Goal: Use online tool/utility: Utilize a website feature to perform a specific function

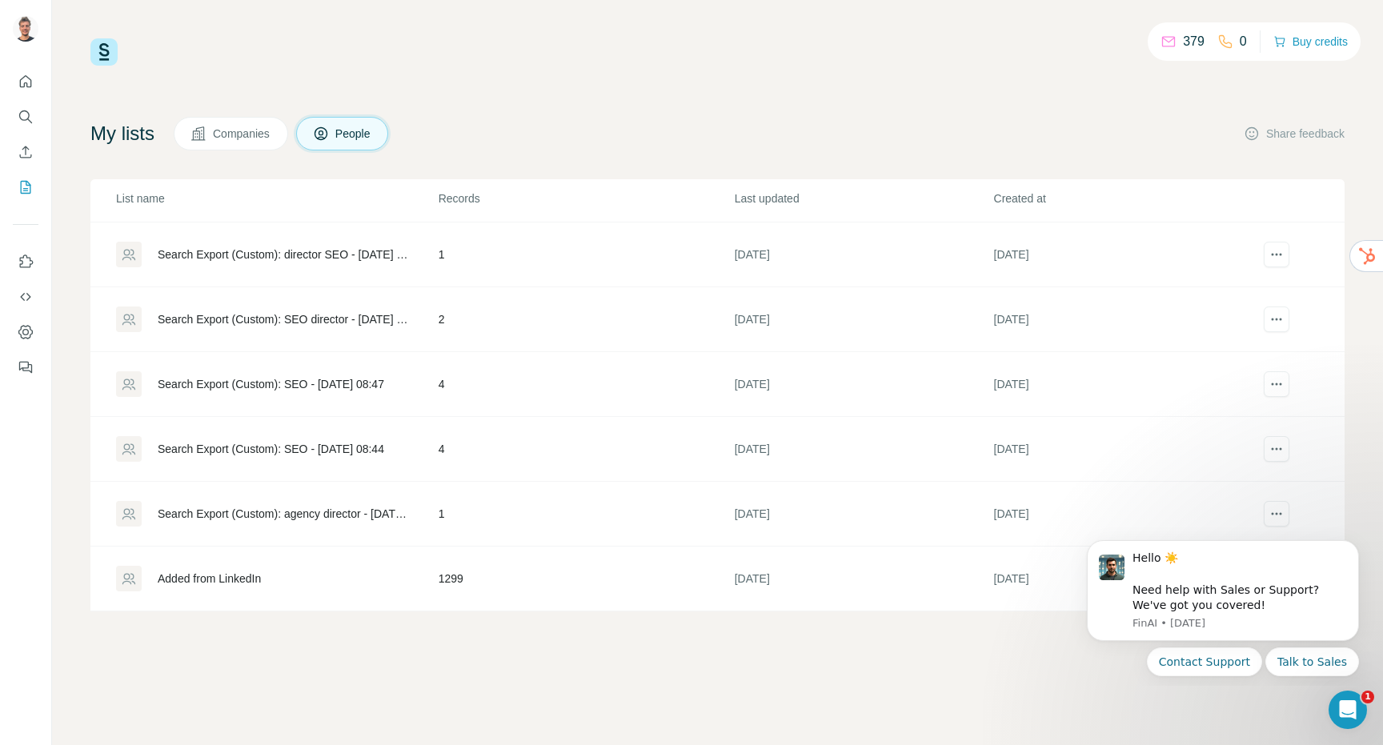
click at [295, 575] on div "Added from LinkedIn" at bounding box center [276, 579] width 321 height 26
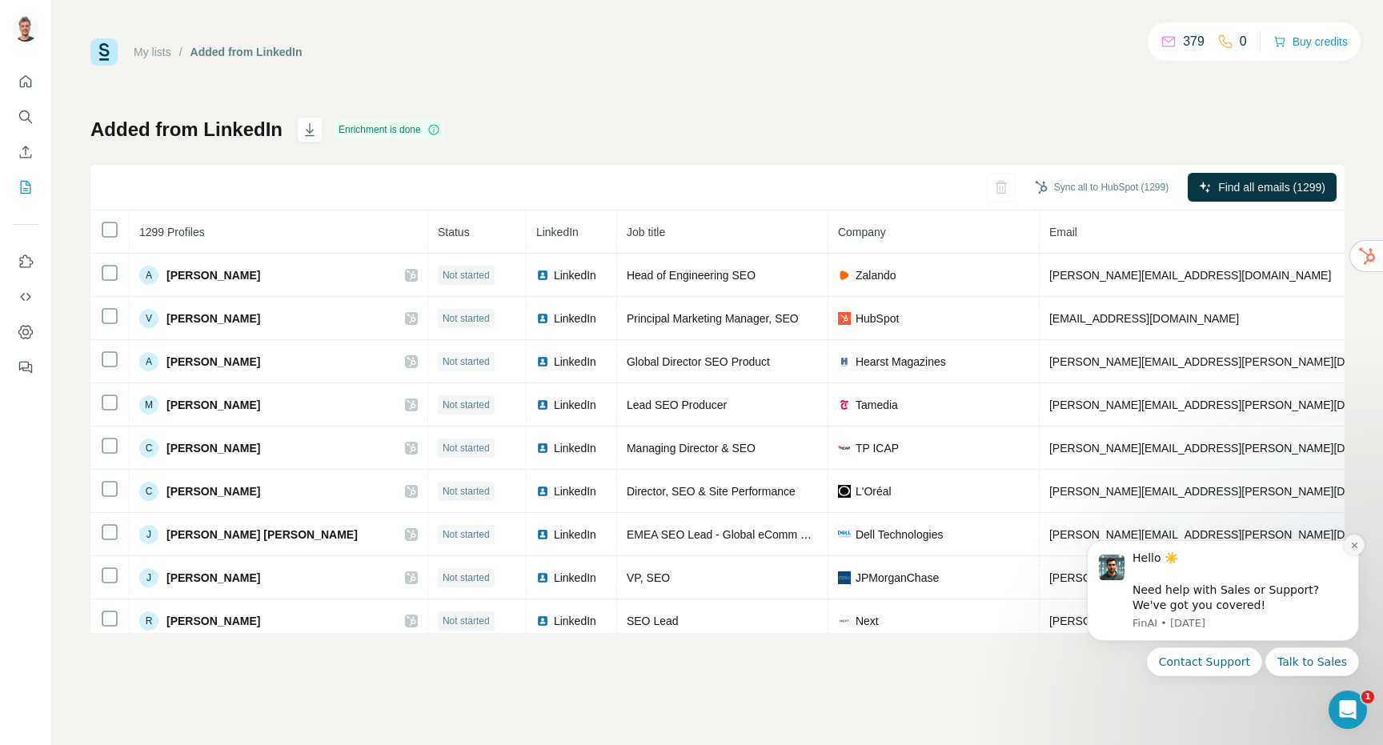
click at [1354, 546] on icon "Dismiss notification" at bounding box center [1354, 546] width 6 height 6
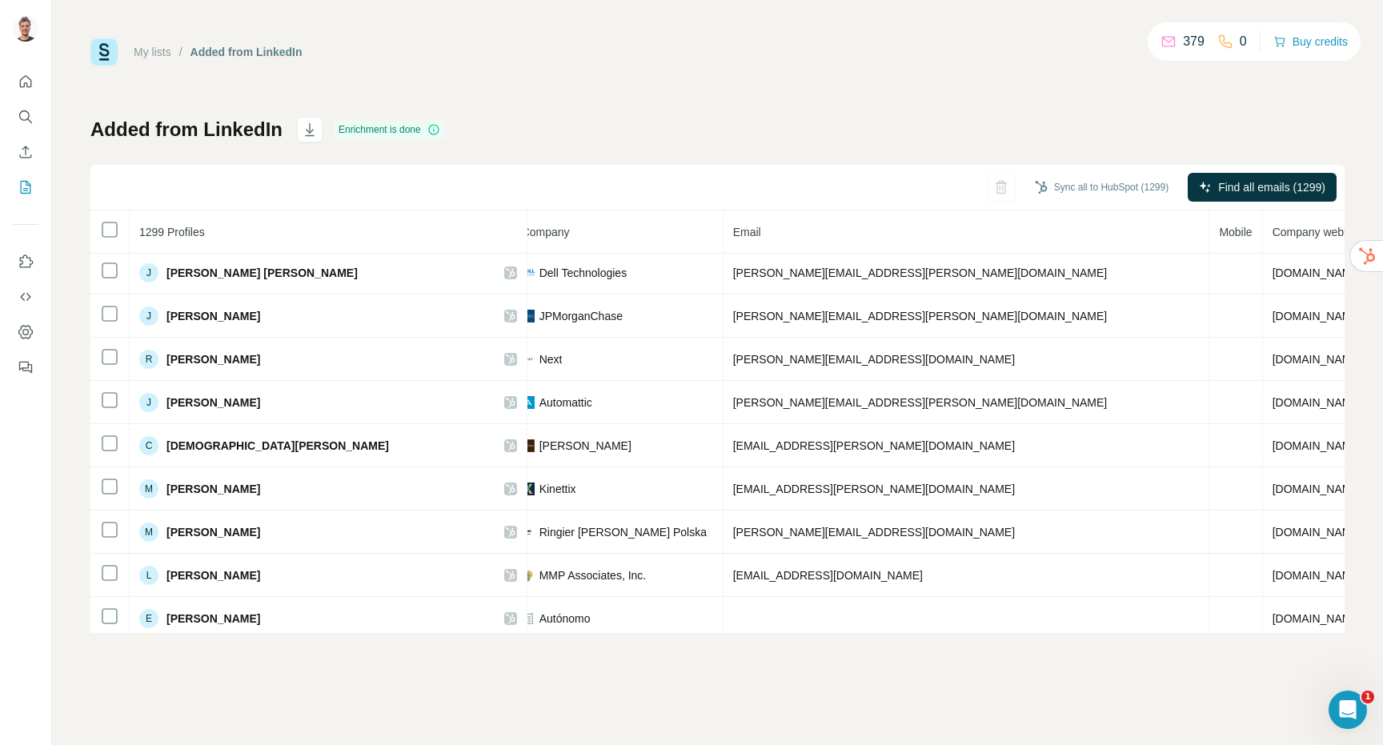
scroll to position [0, 415]
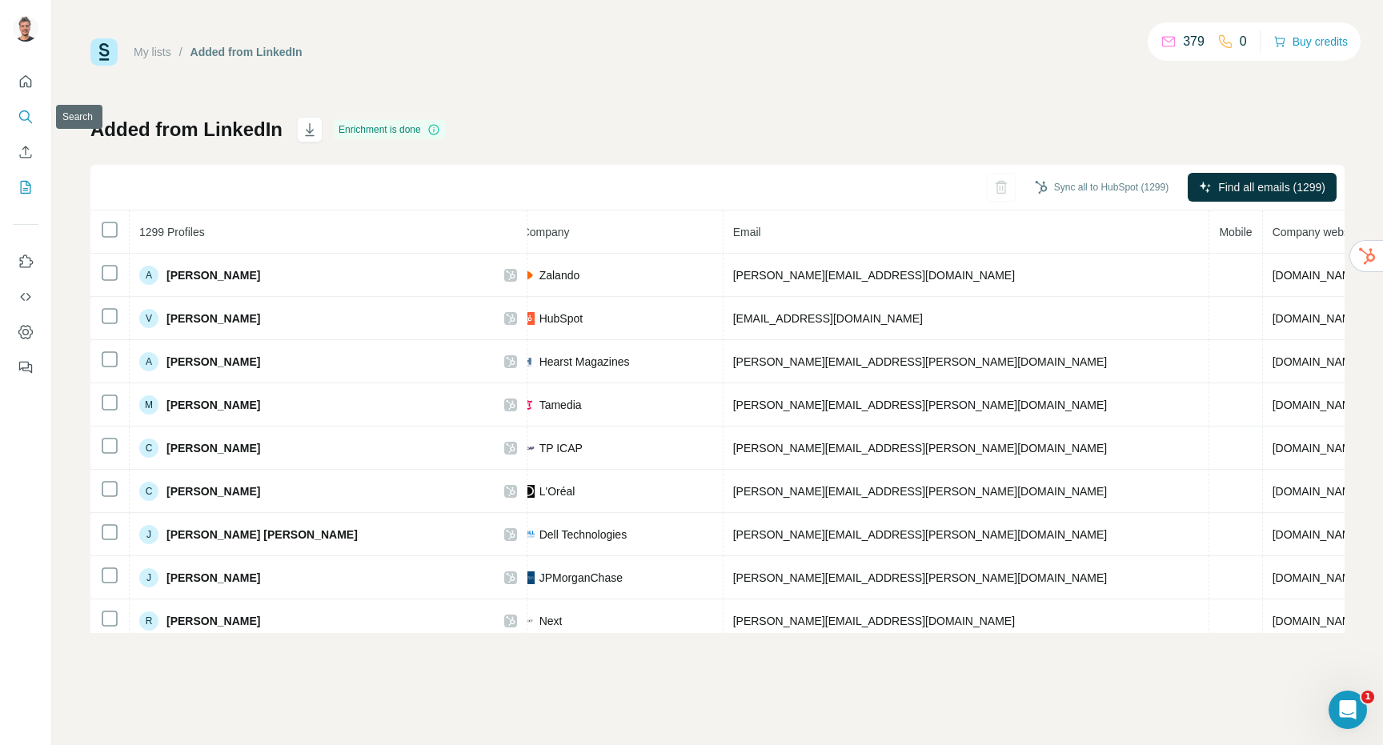
click at [22, 126] on button "Search" at bounding box center [26, 116] width 26 height 29
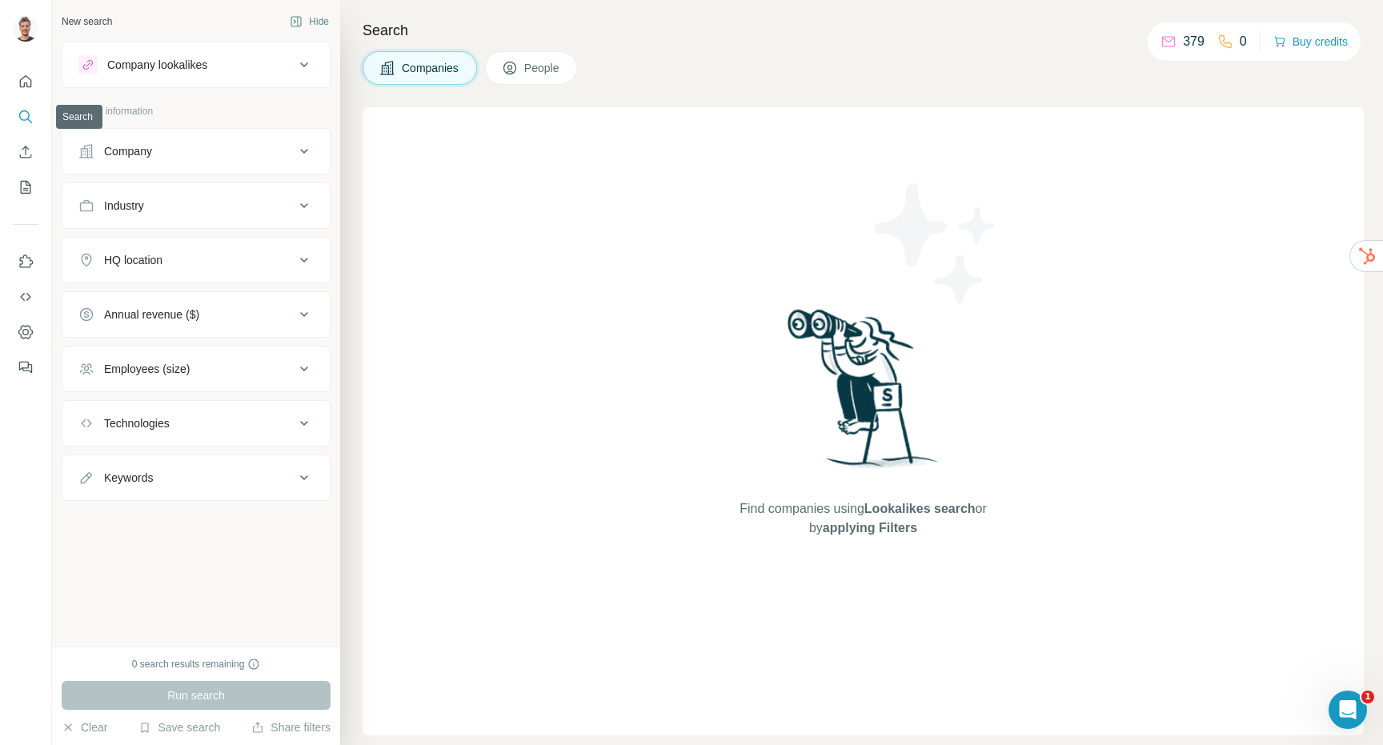
click at [13, 113] on button "Search" at bounding box center [26, 116] width 26 height 29
click at [553, 75] on span "People" at bounding box center [542, 68] width 37 height 16
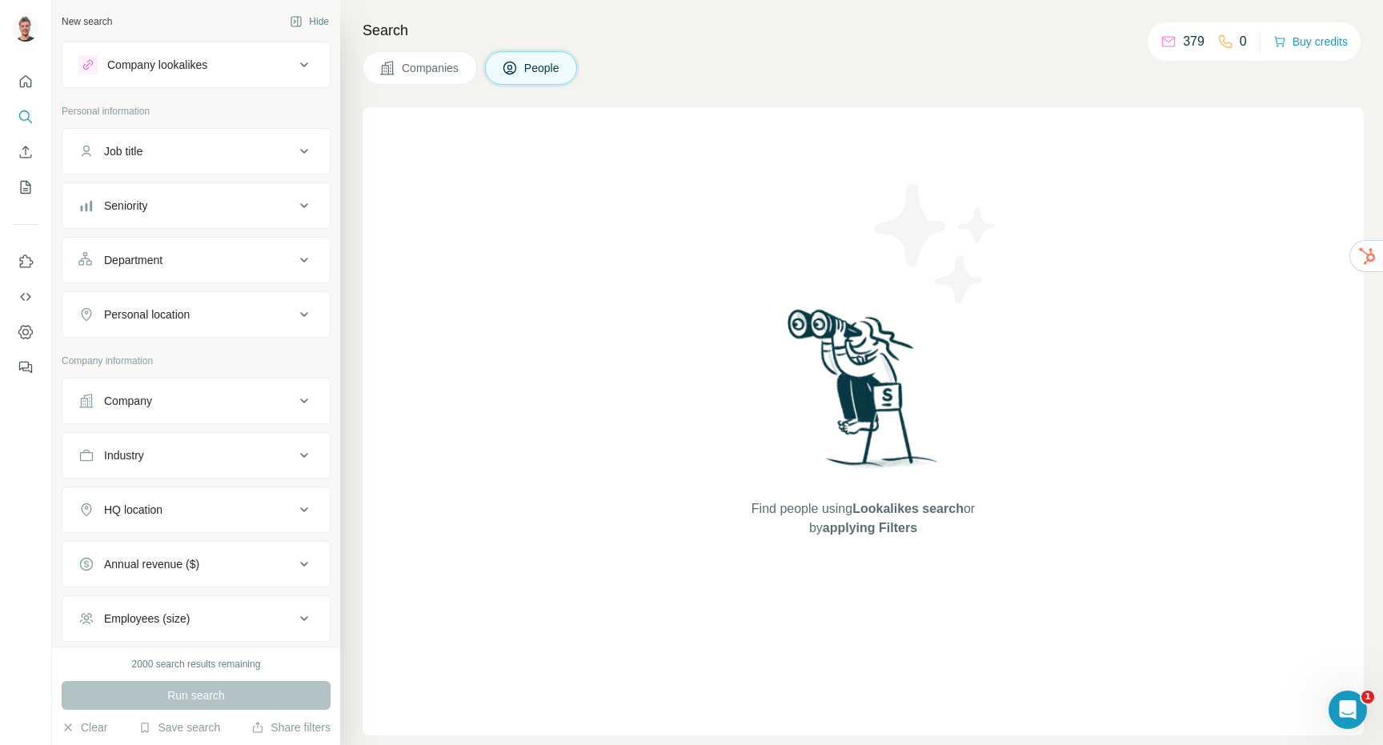
click at [556, 68] on span "People" at bounding box center [542, 68] width 37 height 16
click at [292, 62] on div "Company lookalikes" at bounding box center [186, 64] width 216 height 19
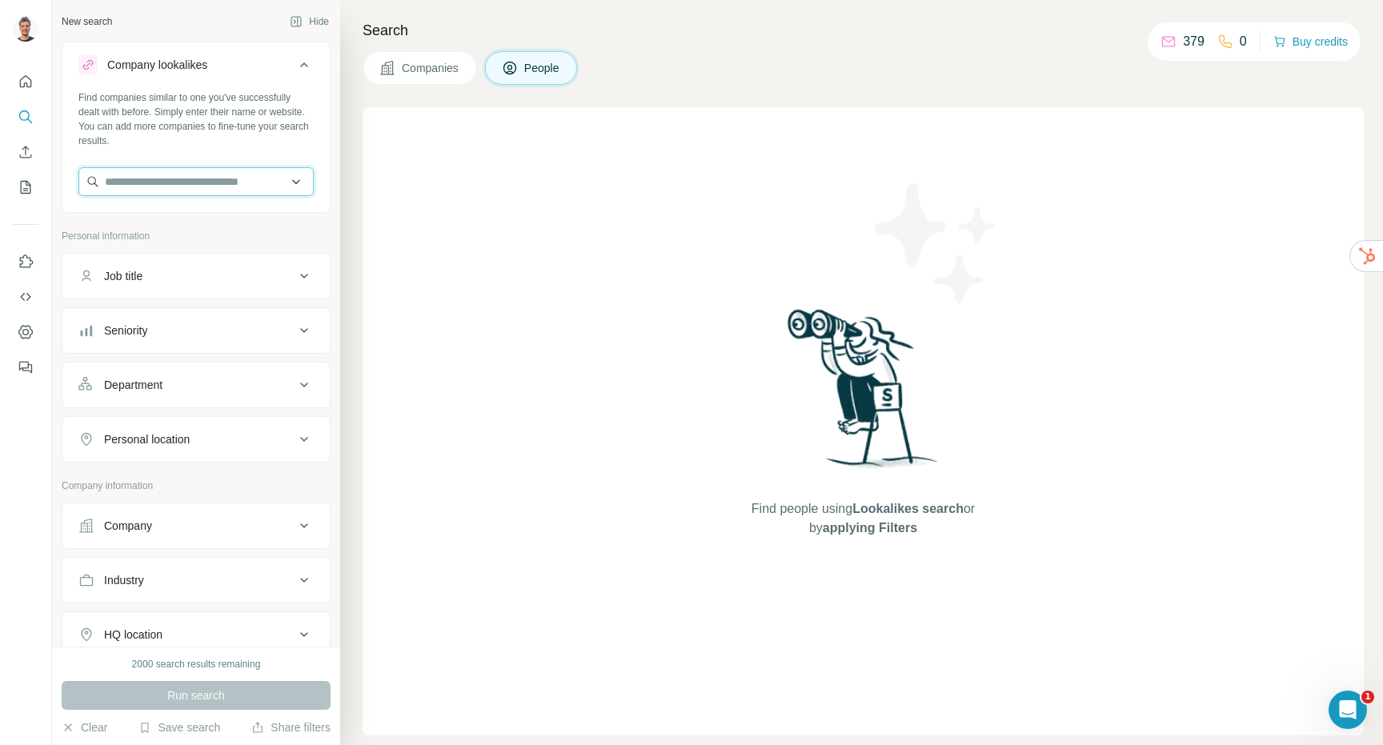
click at [169, 177] on input "text" at bounding box center [195, 181] width 235 height 29
paste input "**********"
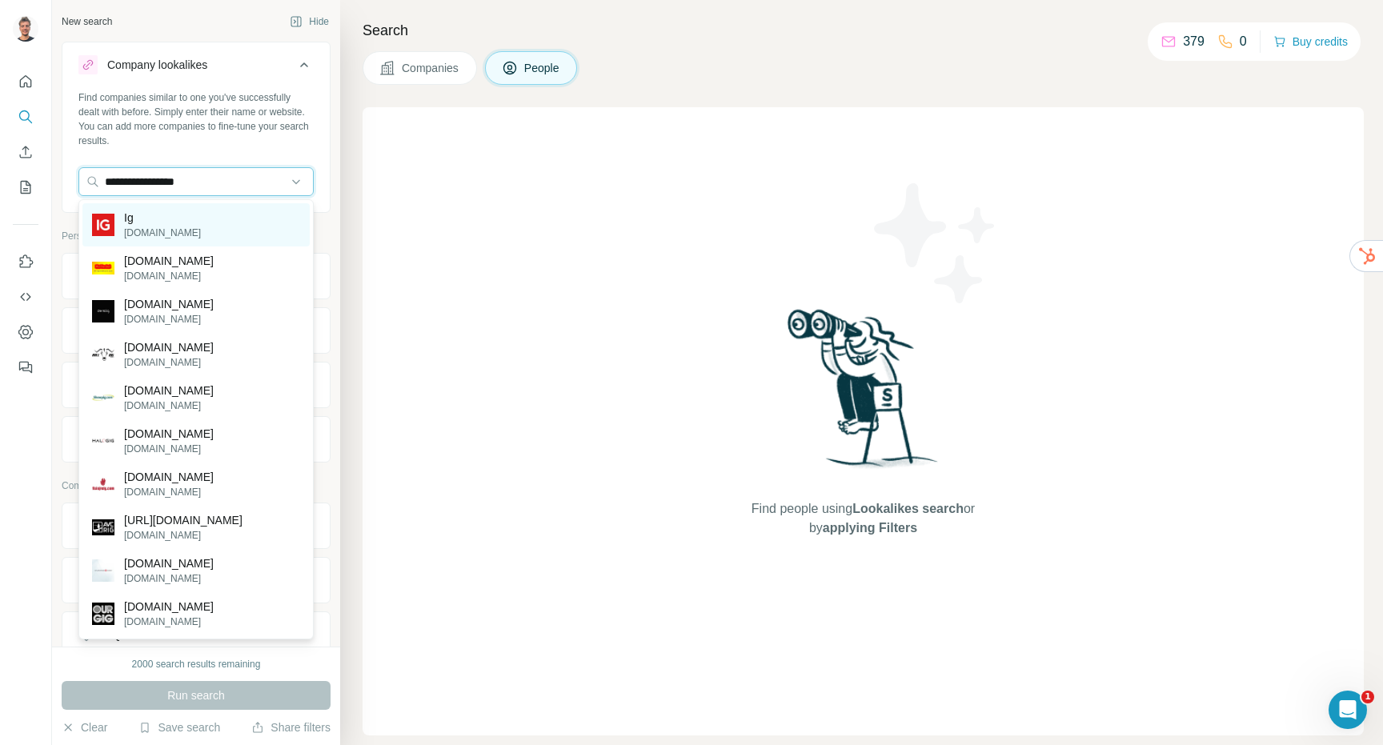
type input "**********"
click at [158, 229] on div "Ig [DOMAIN_NAME]" at bounding box center [195, 224] width 227 height 43
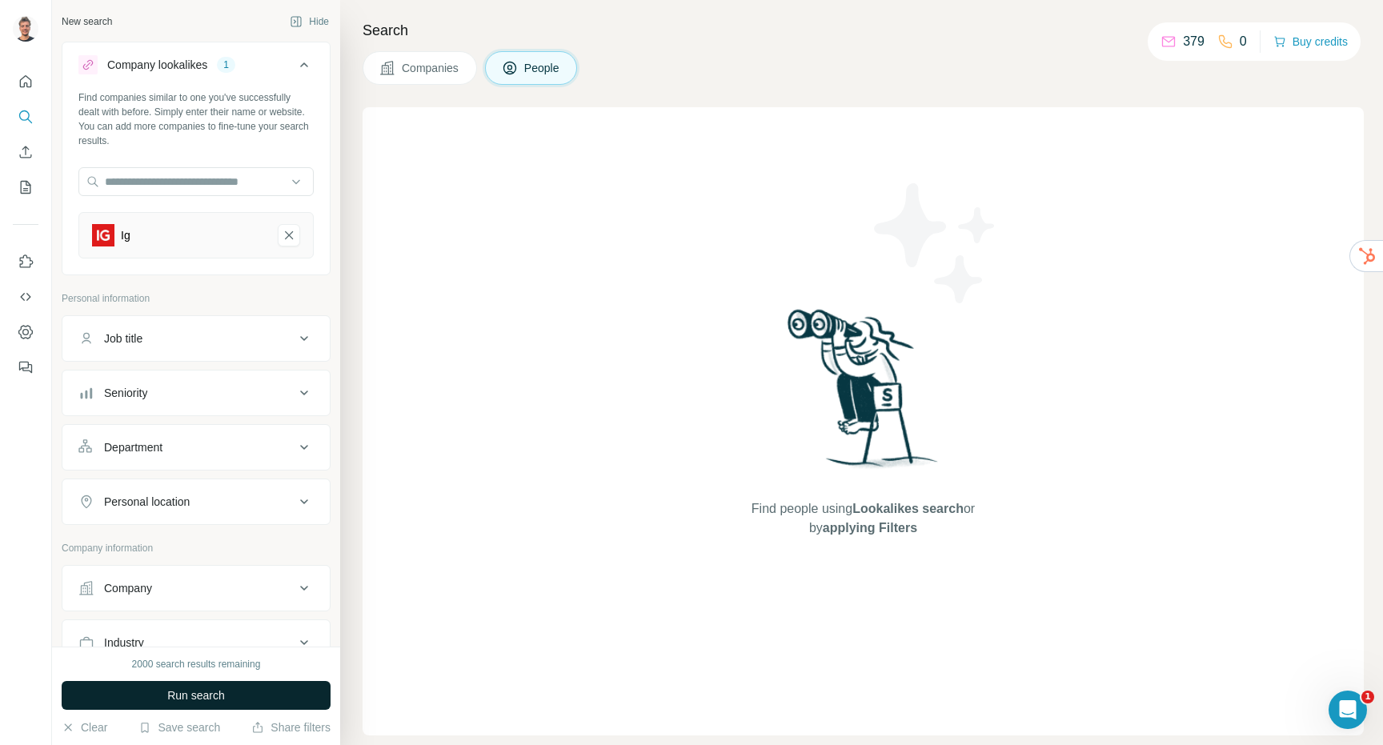
click at [183, 700] on span "Run search" at bounding box center [196, 696] width 58 height 16
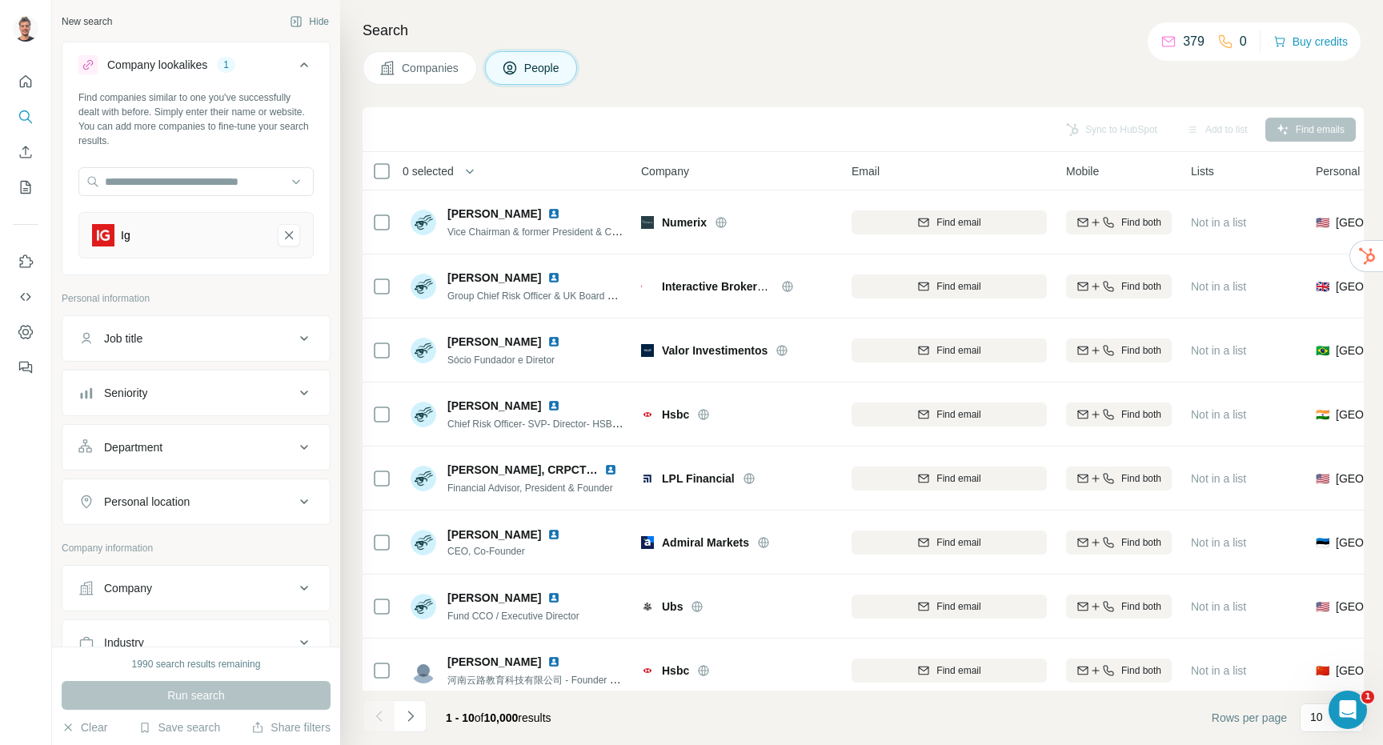
click at [226, 339] on div "Job title" at bounding box center [186, 339] width 216 height 16
click at [197, 378] on input "text" at bounding box center [179, 378] width 203 height 29
type input "***"
click at [308, 378] on icon "button" at bounding box center [301, 379] width 16 height 16
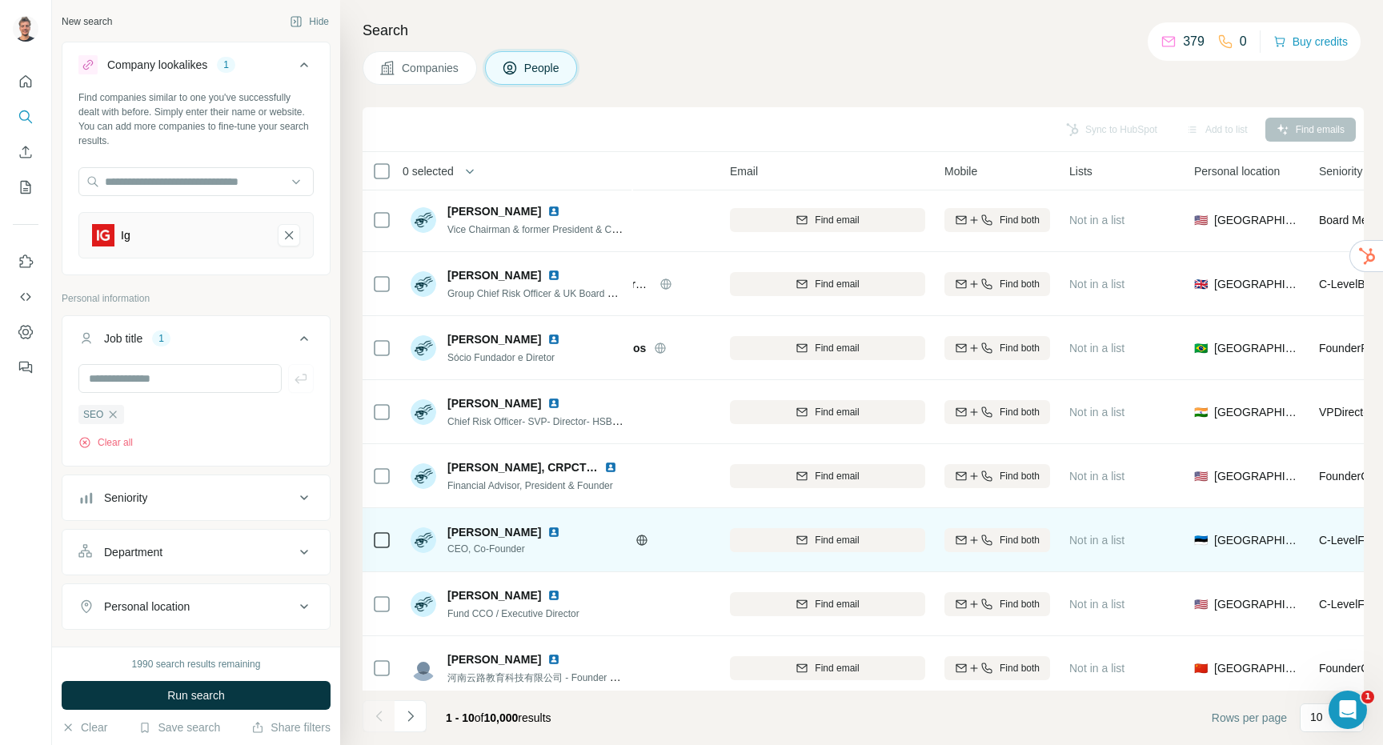
scroll to position [2, 0]
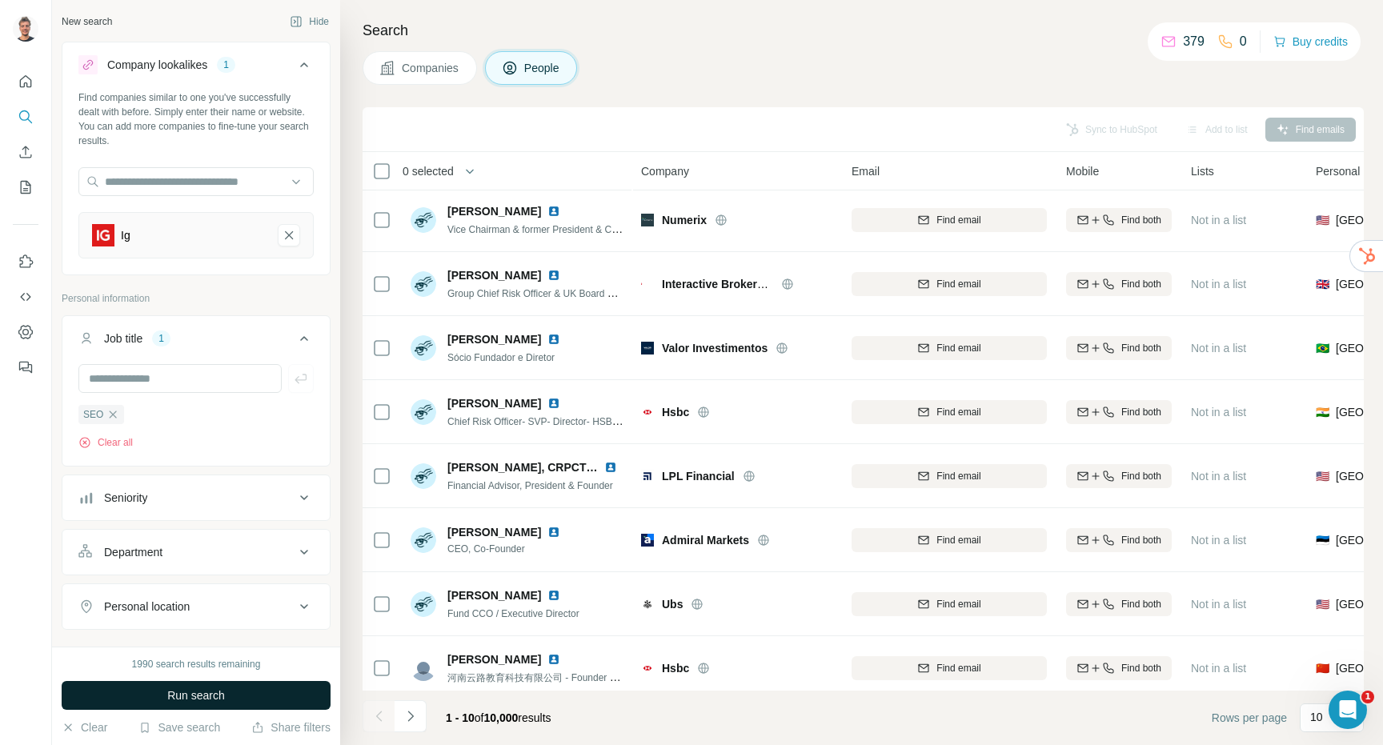
click at [164, 706] on button "Run search" at bounding box center [196, 695] width 269 height 29
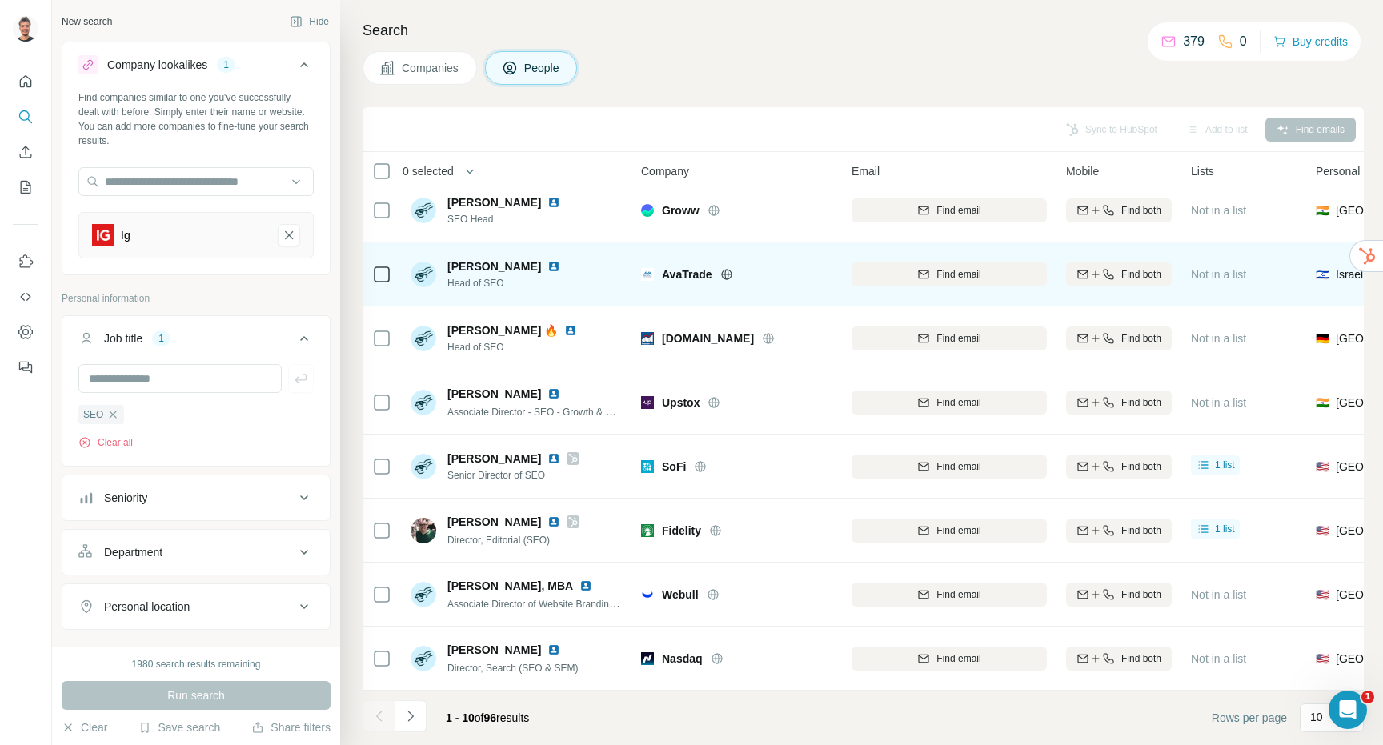
scroll to position [0, 0]
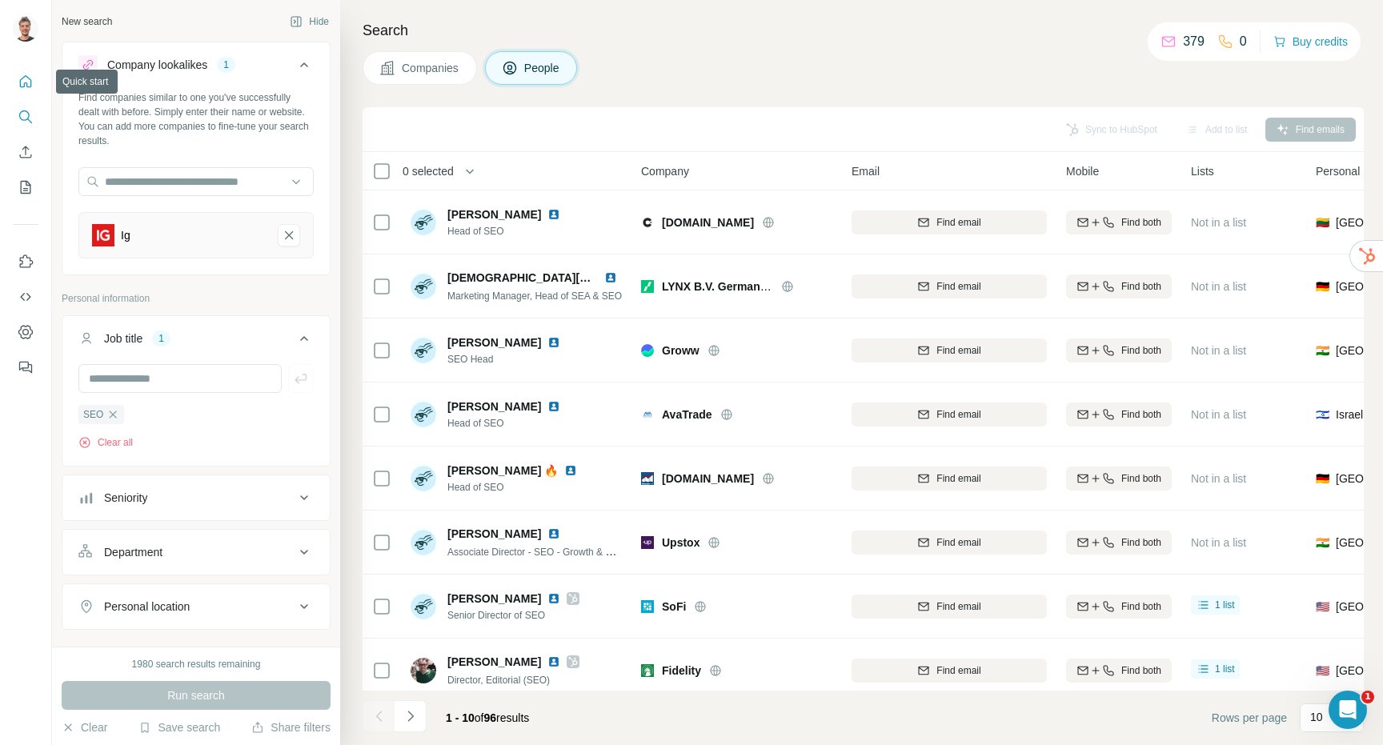
click at [26, 79] on icon "Quick start" at bounding box center [26, 82] width 16 height 16
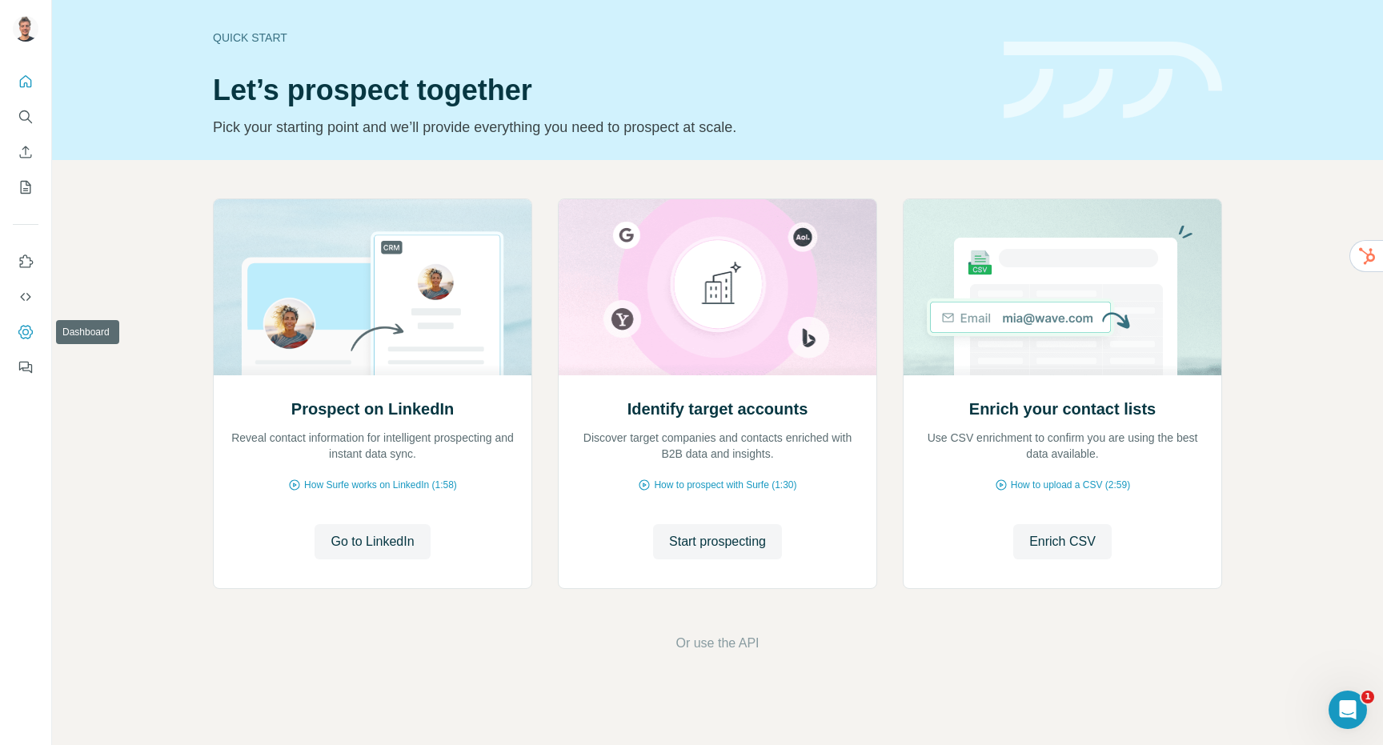
click at [24, 335] on icon "Dashboard" at bounding box center [26, 332] width 16 height 16
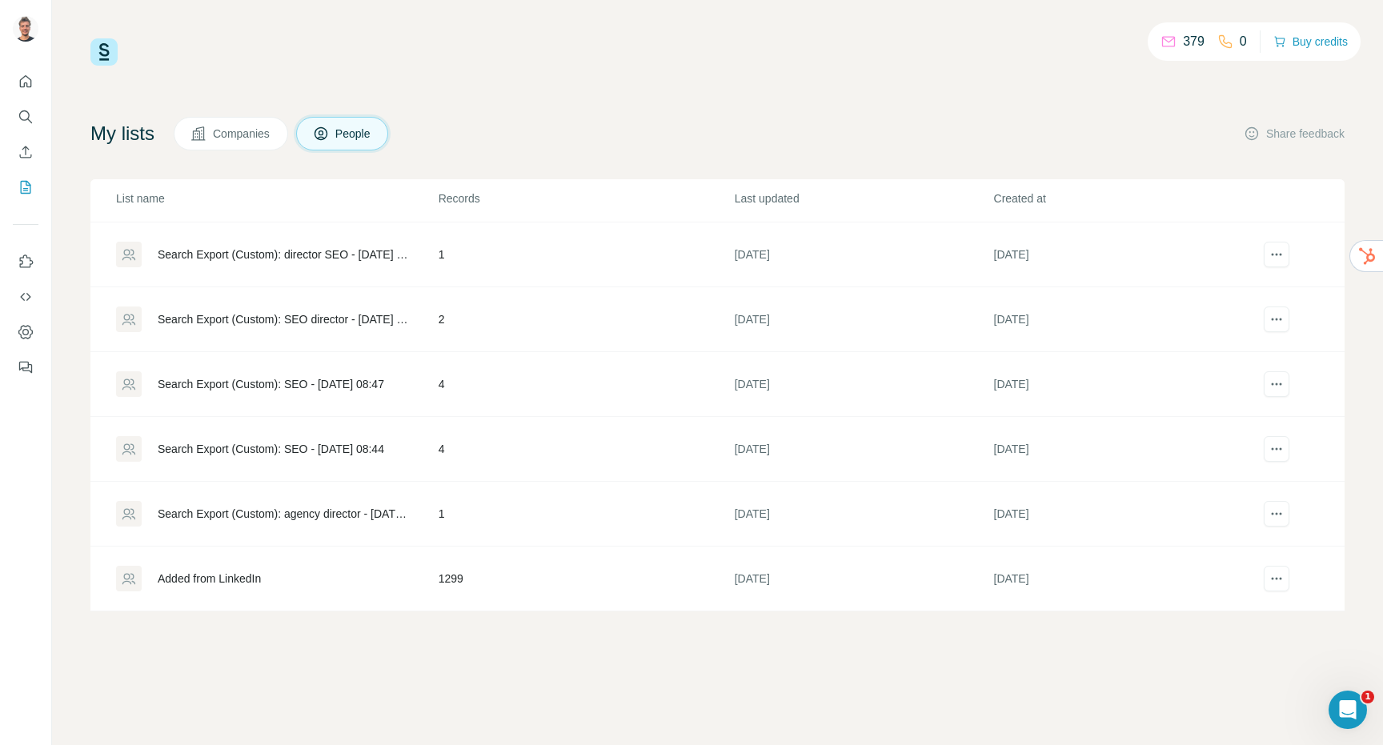
click at [223, 574] on div "Added from LinkedIn" at bounding box center [209, 579] width 103 height 16
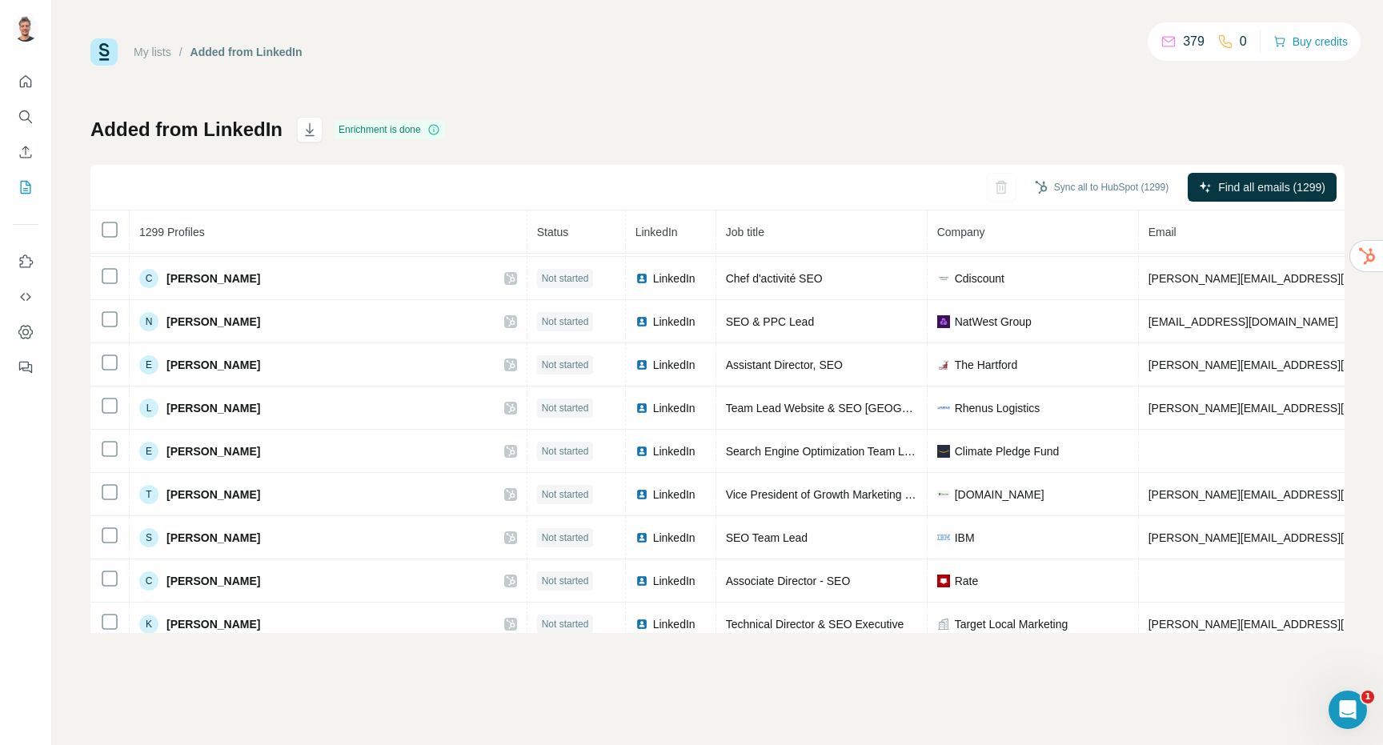
scroll to position [7834, 0]
